Goal: Transaction & Acquisition: Purchase product/service

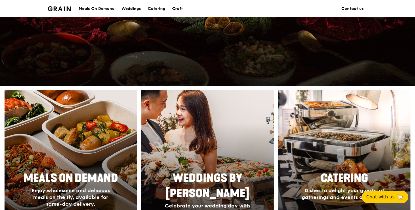
scroll to position [153, 0]
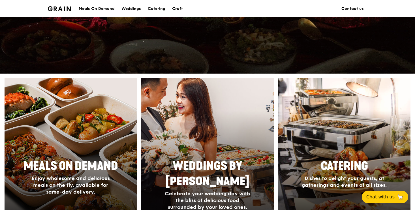
click at [105, 11] on div "Meals On Demand" at bounding box center [97, 8] width 36 height 17
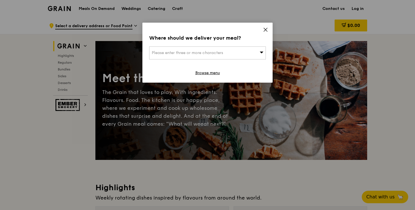
click at [184, 55] on div "Please enter three or more characters" at bounding box center [207, 52] width 117 height 13
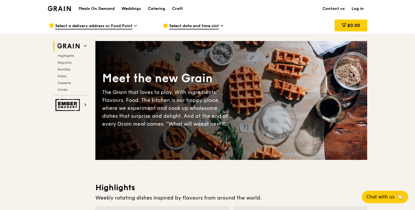
click at [109, 27] on span "Select a delivery address or Food Point" at bounding box center [93, 26] width 77 height 6
click at [69, 61] on span "Regulars" at bounding box center [65, 63] width 15 height 4
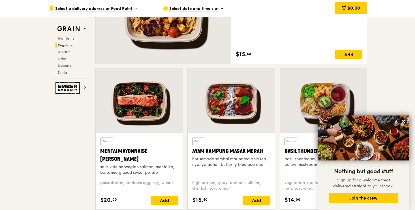
scroll to position [456, 0]
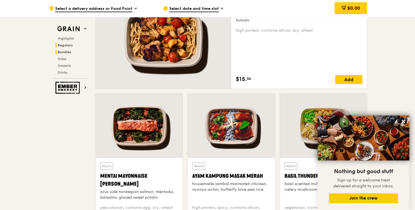
click at [70, 53] on span "Bundles" at bounding box center [64, 52] width 13 height 4
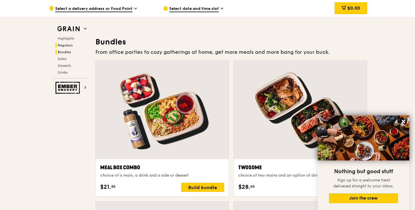
scroll to position [815, 0]
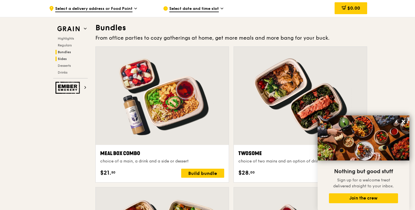
click at [66, 57] on h2 "Sides" at bounding box center [71, 59] width 32 height 5
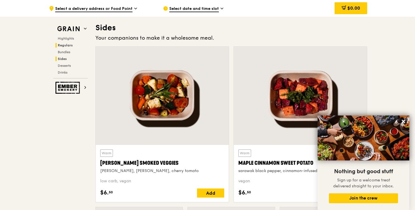
click at [68, 46] on span "Regulars" at bounding box center [65, 45] width 15 height 4
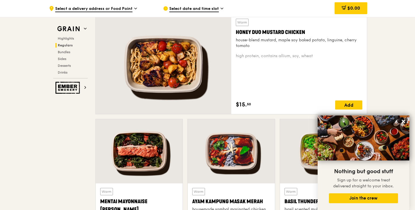
scroll to position [372, 0]
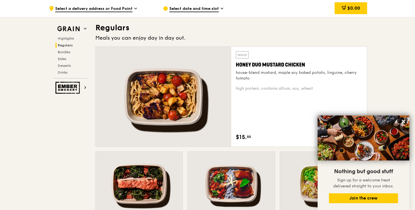
click at [185, 10] on span "Select date and time slot" at bounding box center [193, 9] width 49 height 6
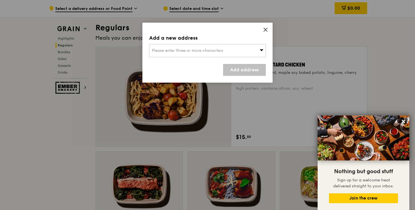
click at [234, 51] on div "Please enter three or more characters" at bounding box center [207, 50] width 117 height 13
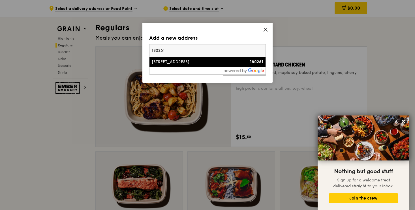
type input "180261"
click at [210, 59] on div "[STREET_ADDRESS]" at bounding box center [194, 62] width 84 height 6
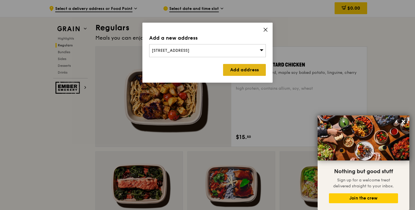
click at [232, 72] on link "Add address" at bounding box center [244, 70] width 43 height 12
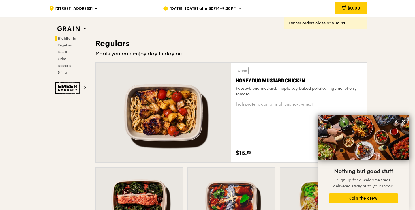
scroll to position [349, 0]
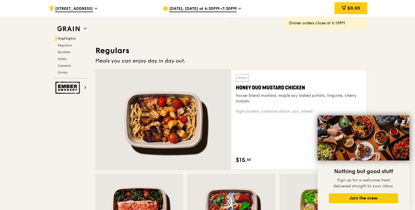
click at [193, 7] on span "[DATE], [DATE] at 6:30PM–7:30PM" at bounding box center [202, 9] width 67 height 6
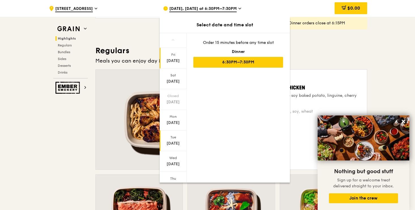
click at [174, 138] on div "Tue" at bounding box center [172, 137] width 25 height 5
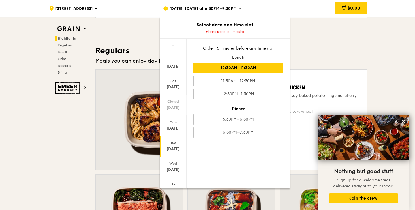
click at [222, 69] on div "10:30AM–11:30AM" at bounding box center [238, 68] width 90 height 11
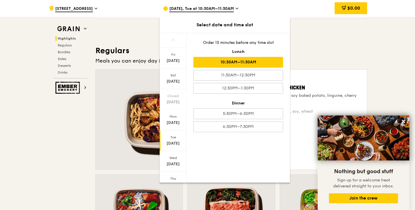
click at [210, 63] on div "10:30AM–11:30AM" at bounding box center [238, 62] width 90 height 11
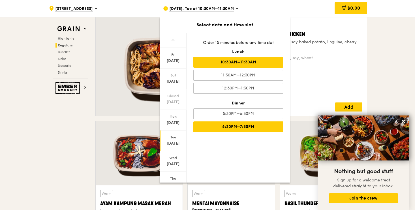
scroll to position [405, 0]
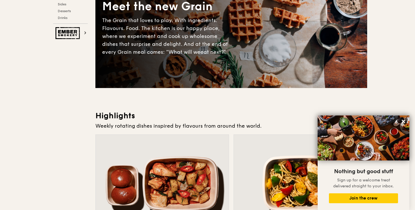
scroll to position [0, 0]
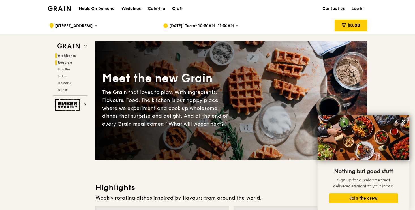
click at [69, 62] on span "Regulars" at bounding box center [65, 63] width 15 height 4
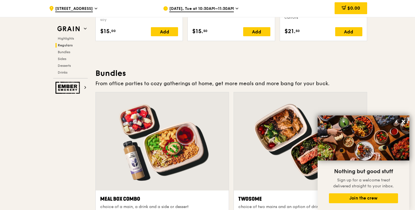
scroll to position [770, 0]
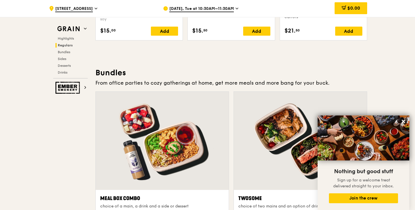
click at [117, 75] on h3 "Bundles" at bounding box center [231, 73] width 272 height 10
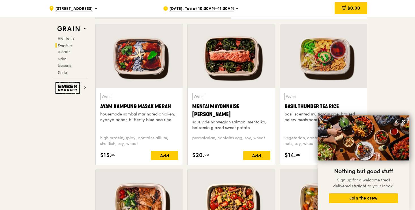
scroll to position [493, 0]
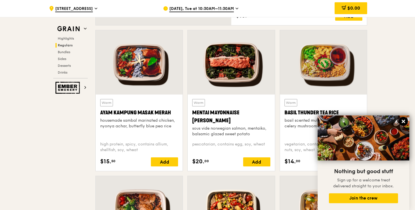
click at [404, 120] on icon at bounding box center [402, 121] width 3 height 3
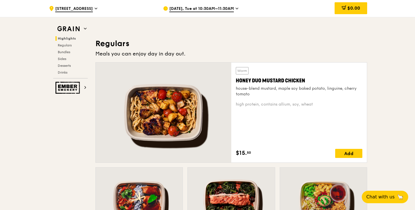
scroll to position [354, 0]
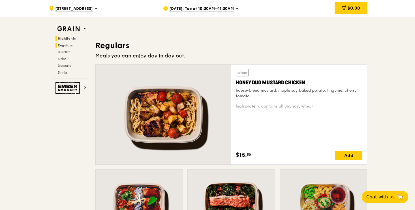
click at [63, 45] on span "Regulars" at bounding box center [65, 45] width 15 height 4
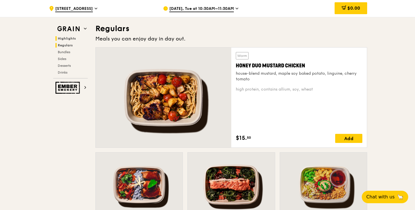
scroll to position [372, 0]
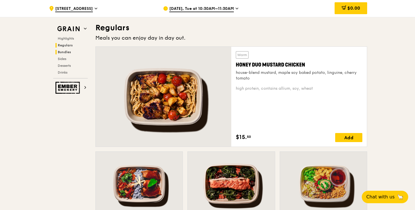
click at [63, 50] on span "Bundles" at bounding box center [64, 52] width 13 height 4
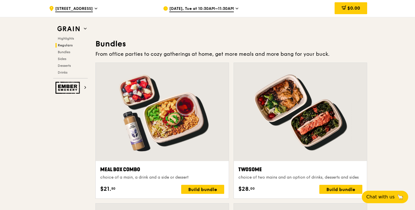
scroll to position [815, 0]
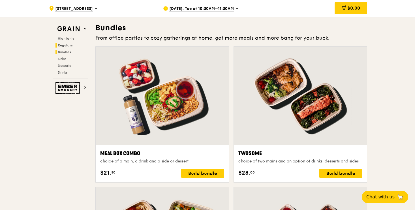
click at [64, 46] on span "Regulars" at bounding box center [65, 45] width 15 height 4
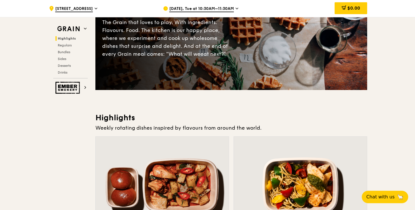
scroll to position [0, 0]
